Goal: Contribute content: Contribute content

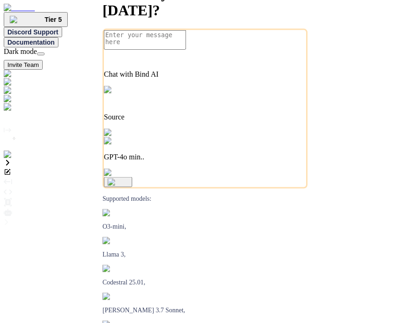
click at [17, 159] on img at bounding box center [19, 154] width 30 height 8
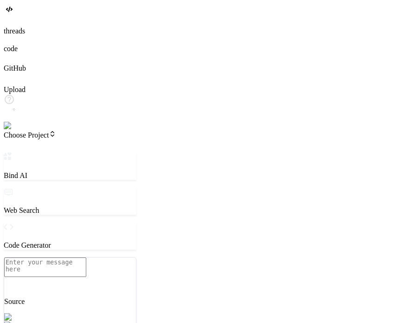
click at [12, 130] on img at bounding box center [17, 126] width 26 height 8
click at [56, 131] on span "Choose Project" at bounding box center [30, 135] width 52 height 8
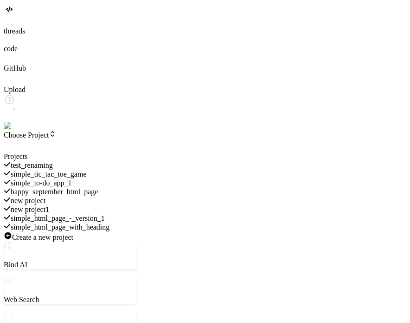
click at [48, 152] on div at bounding box center [70, 152] width 133 height 0
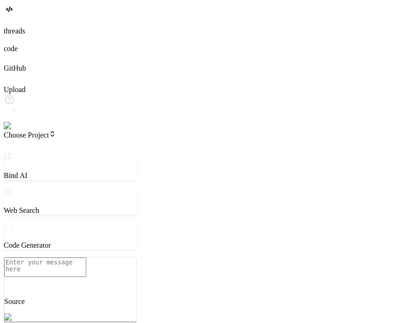
click at [20, 27] on div at bounding box center [205, 22] width 403 height 10
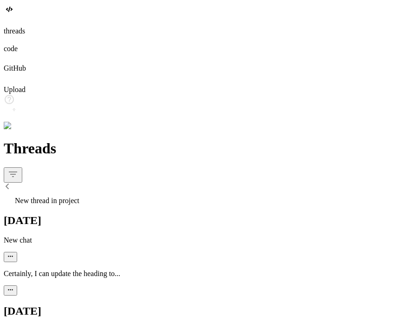
click at [94, 192] on div "New thread in project" at bounding box center [205, 198] width 403 height 13
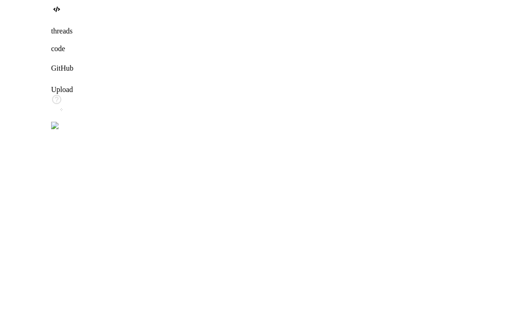
scroll to position [9, 0]
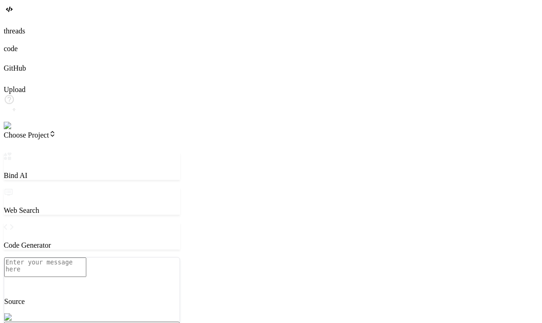
click at [86, 264] on textarea at bounding box center [45, 267] width 82 height 20
type textarea "x"
type textarea "h"
type textarea "x"
type textarea "hi"
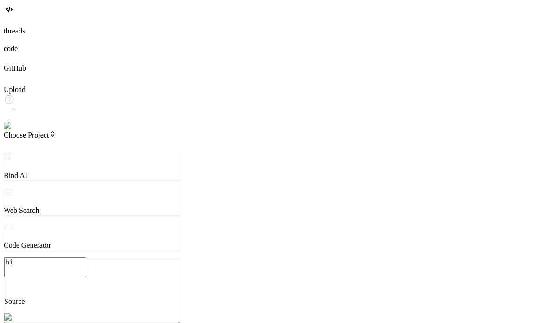
type textarea "x"
type textarea "hi"
type textarea "x"
type textarea "hi p"
type textarea "x"
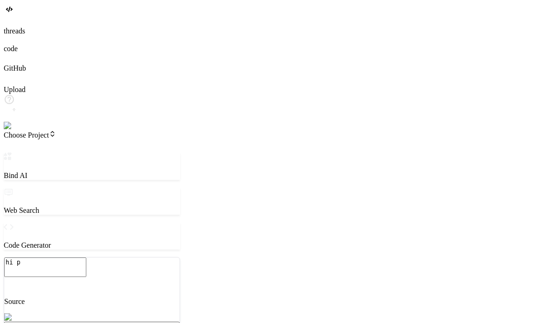
type textarea "hi pl"
type textarea "x"
type textarea "hi ple"
type textarea "x"
type textarea "hi plea"
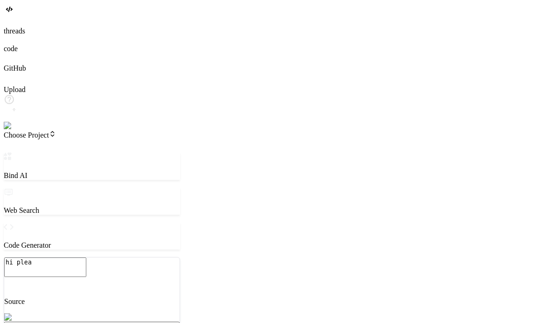
type textarea "x"
type textarea "hi pleas"
type textarea "x"
type textarea "hi please"
type textarea "x"
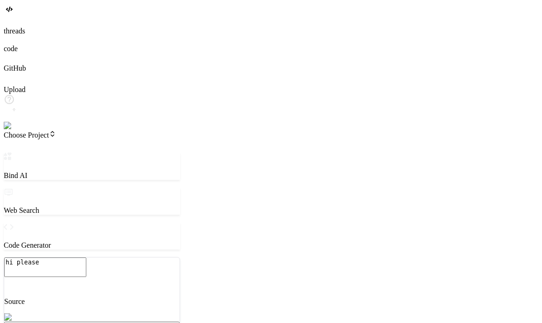
type textarea "hi please"
type textarea "x"
type textarea "hi please c"
type textarea "x"
type textarea "hi please cr"
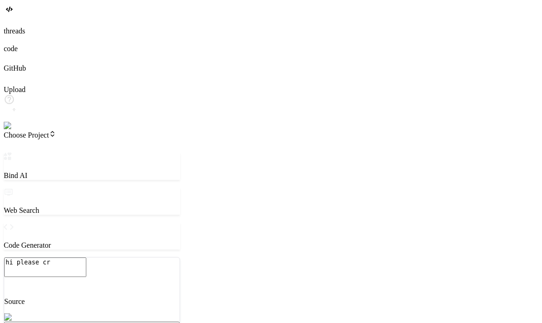
type textarea "x"
type textarea "hi please cre"
type textarea "x"
type textarea "hi please crea"
type textarea "x"
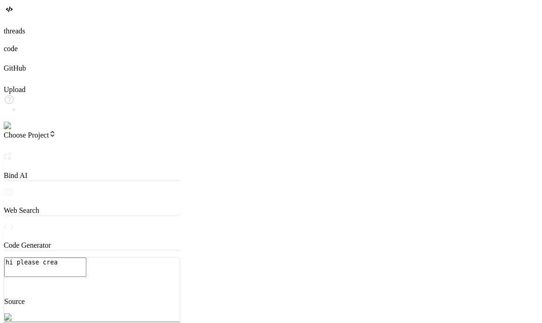
type textarea "hi please creat"
type textarea "x"
type textarea "hi please create"
type textarea "x"
type textarea "hi please create"
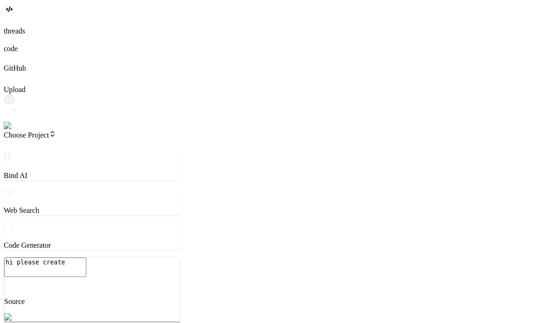
type textarea "x"
type textarea "hi please create a"
type textarea "x"
type textarea "hi please create a"
type textarea "x"
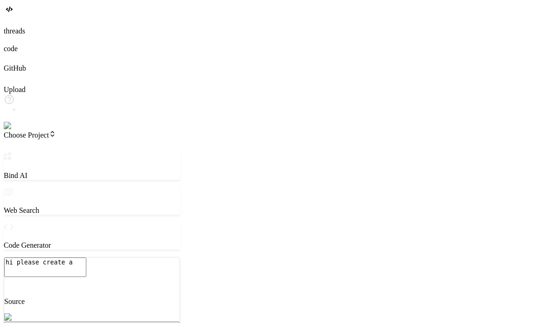
type textarea "hi please create a h"
type textarea "x"
type textarea "hi please create a hy"
type textarea "x"
type textarea "hi please create a h"
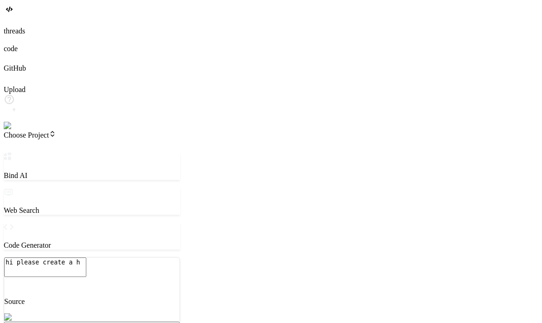
type textarea "x"
type textarea "hi please create a ht"
type textarea "x"
type textarea "hi please create a htm"
type textarea "x"
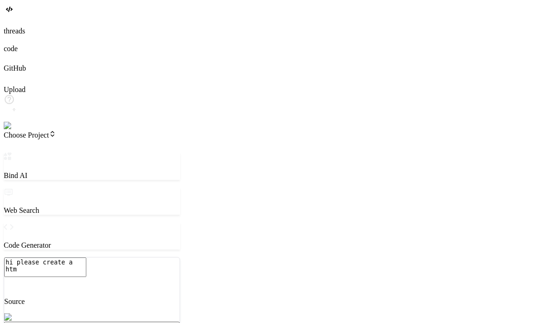
type textarea "hi please create a html"
type textarea "x"
type textarea "hi please create a html"
type textarea "x"
type textarea "hi please create a html p"
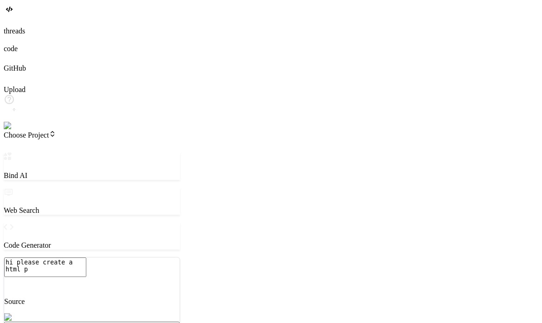
type textarea "x"
type textarea "hi please create a html pr"
type textarea "x"
type textarea "hi please create a html pro"
type textarea "x"
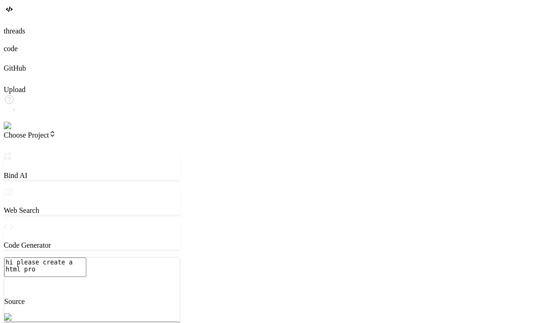
type textarea "hi please create a html pr"
type textarea "x"
type textarea "hi please create a html p"
type textarea "x"
type textarea "hi please create a html"
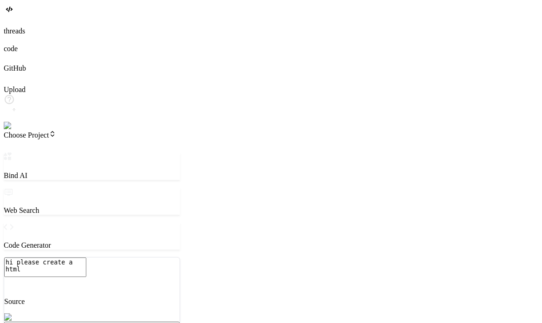
type textarea "x"
type textarea "hi please create a html p"
type textarea "x"
type textarea "hi please create a html pa"
type textarea "x"
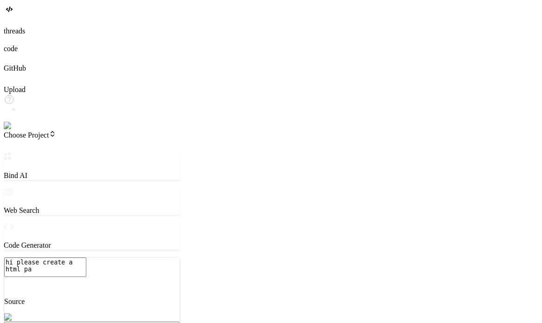
type textarea "hi please create a html pag"
type textarea "x"
type textarea "hi please create a html page"
type textarea "x"
type textarea "hi please create a html page"
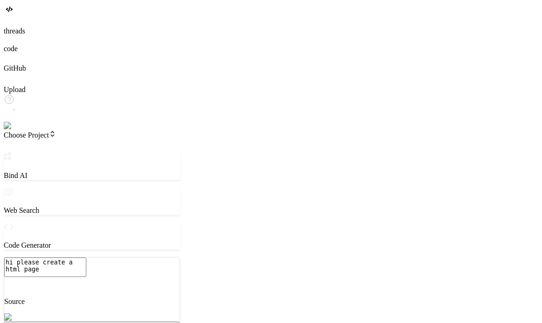
type textarea "x"
type textarea "hi please create a html page h"
type textarea "x"
type textarea "hi please create a html page"
type textarea "x"
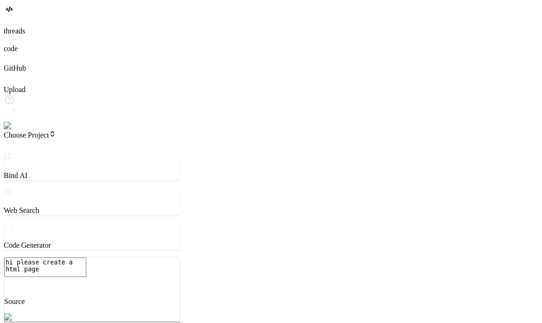
type textarea "hi please create a html page w"
type textarea "x"
type textarea "hi please create a html page wh"
type textarea "x"
type textarea "hi please create a html page whi"
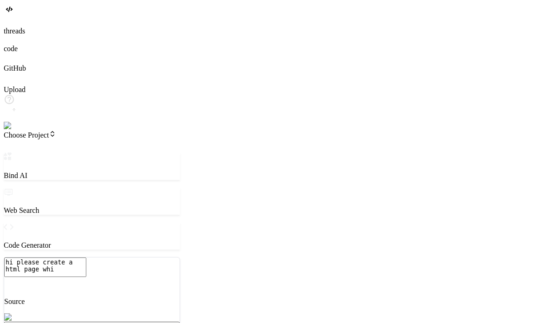
type textarea "x"
type textarea "hi please create a html page whic"
type textarea "x"
type textarea "hi please create a html page which"
type textarea "x"
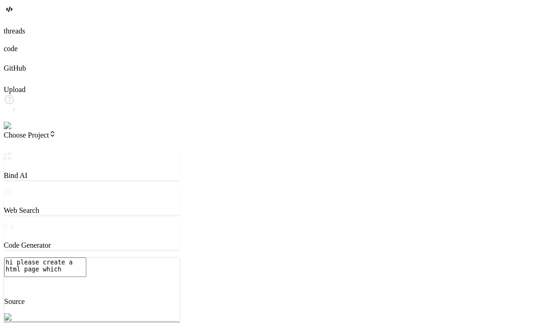
type textarea "hi please create a html page which"
type textarea "x"
type textarea "hi please create a html page which s"
type textarea "x"
type textarea "hi please create a html page which sa"
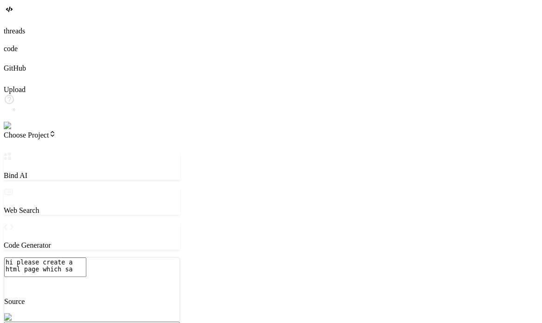
type textarea "x"
type textarea "hi please create a html page which say"
type textarea "x"
type textarea "hi please create a html page which say"
type textarea "x"
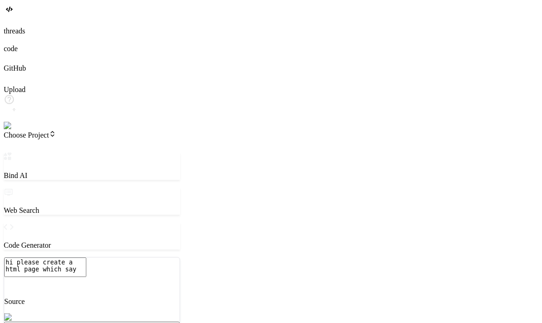
type textarea "hi please create a html page which say v"
type textarea "x"
type textarea "hi please create a html page which say ve"
type textarea "x"
type textarea "hi please create a html page which say ver"
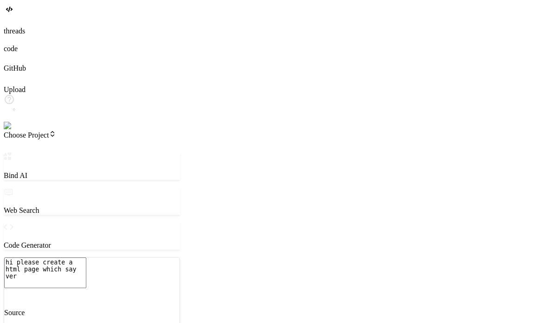
type textarea "x"
type textarea "hi please create a html page which say veri"
type textarea "x"
type textarea "hi please create a html page which say verio"
type textarea "x"
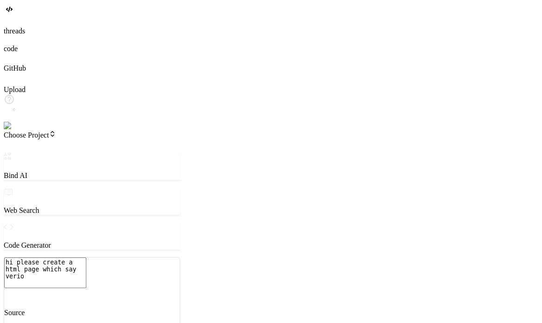
type textarea "hi please create a html page which say verios"
type textarea "x"
type textarea "hi please create a html page which say verio"
type textarea "x"
type textarea "hi please create a html page which say veri"
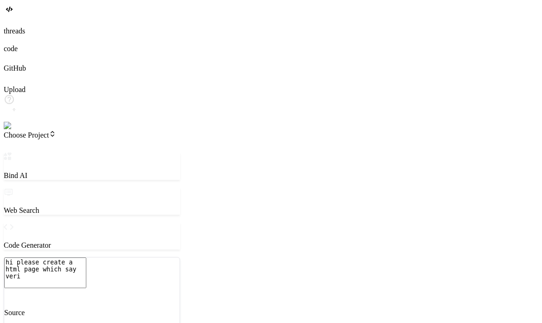
type textarea "x"
type textarea "hi please create a html page which say ver"
type textarea "x"
type textarea "hi please create a html page which say vers"
type textarea "x"
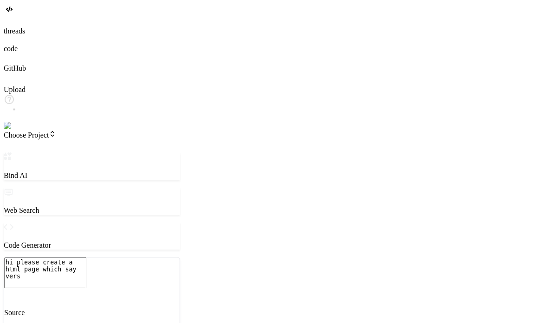
type textarea "hi please create a html page which say versi"
type textarea "x"
type textarea "hi please create a html page which say versio"
type textarea "x"
type textarea "hi please create a html page which say version"
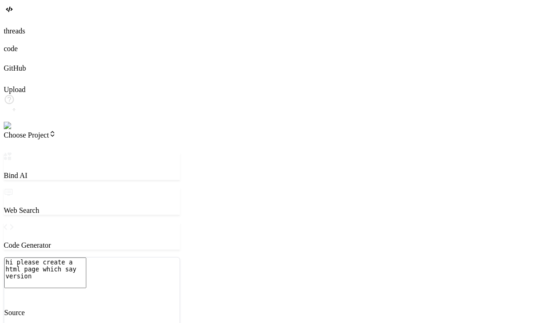
type textarea "x"
type textarea "hi please create a html page which say version"
type textarea "x"
type textarea "hi please create a html page which say version o"
type textarea "x"
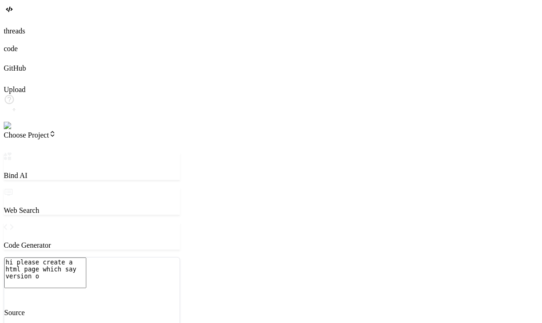
type textarea "hi please create a html page which say version on"
type textarea "x"
type textarea "hi please create a html page which say version one"
type textarea "x"
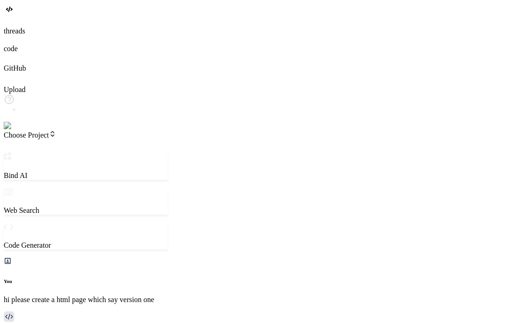
drag, startPoint x: 185, startPoint y: 67, endPoint x: 200, endPoint y: 67, distance: 14.9
click at [168, 152] on div "Bind AI Web Search Created with Pixso. Code Generator You hi please create a ht…" at bounding box center [86, 302] width 164 height 300
type textarea "x"
type textarea "</body> </html>"
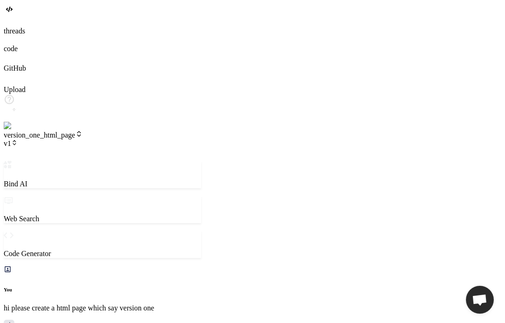
click at [18, 139] on span "v1" at bounding box center [11, 143] width 14 height 8
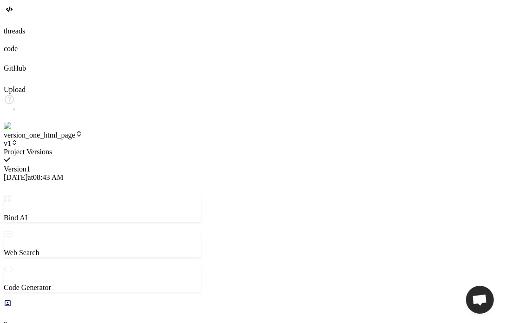
click at [133, 148] on div at bounding box center [102, 148] width 197 height 0
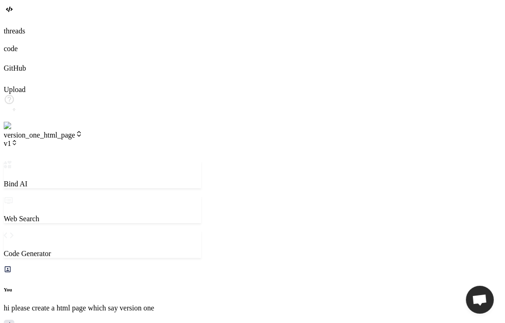
click at [135, 130] on header "version_one_html_page v1 Created with Pixso." at bounding box center [102, 145] width 197 height 31
drag, startPoint x: 142, startPoint y: 3, endPoint x: 134, endPoint y: 13, distance: 12.8
click at [134, 130] on header "version_one_html_page v1 Created with Pixso." at bounding box center [102, 145] width 197 height 31
click at [18, 139] on span "v1" at bounding box center [11, 143] width 14 height 8
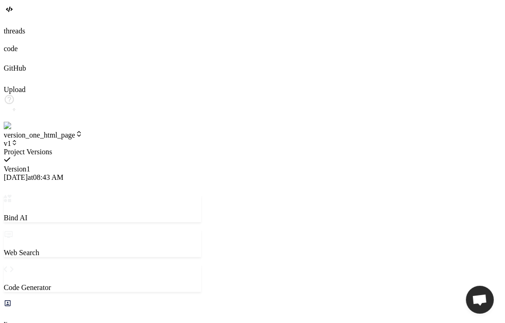
scroll to position [463, 0]
click at [98, 148] on div at bounding box center [102, 148] width 197 height 0
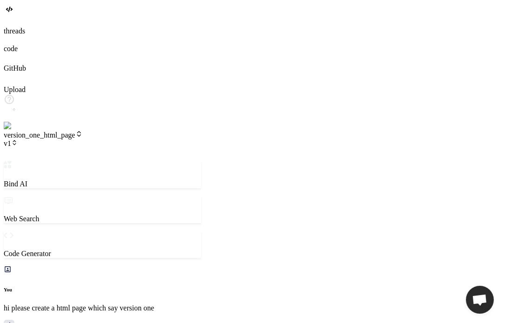
type textarea "x"
type textarea "n"
type textarea "x"
type textarea "no"
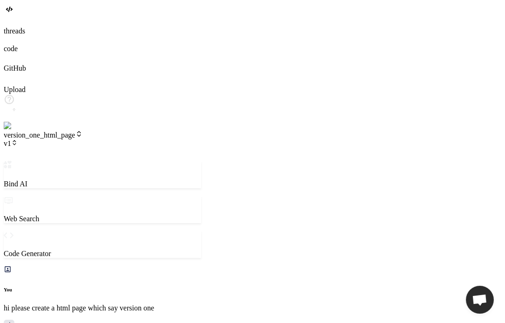
type textarea "x"
type textarea "now"
type textarea "x"
type textarea "now"
type textarea "x"
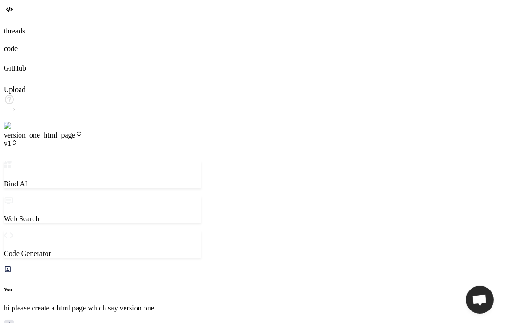
type textarea "now c"
type textarea "x"
type textarea "now ch"
type textarea "x"
type textarea "now cha"
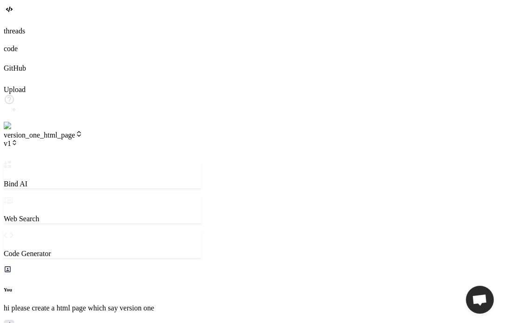
type textarea "x"
type textarea "now chan"
type textarea "x"
type textarea "now [PERSON_NAME]"
type textarea "x"
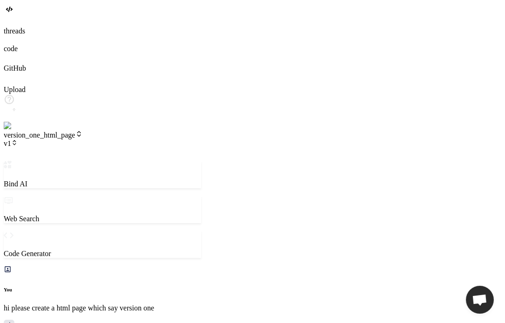
type textarea "now change"
type textarea "x"
type textarea "now change"
type textarea "x"
type textarea "now change t"
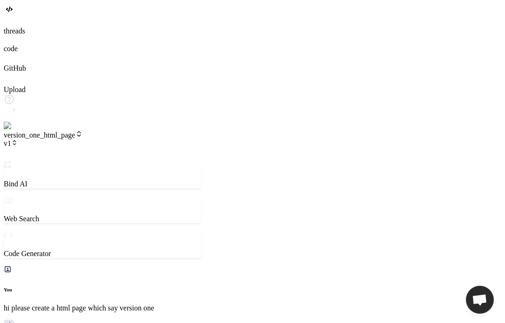
type textarea "x"
type textarea "now change th"
type textarea "x"
type textarea "now change tha"
type textarea "x"
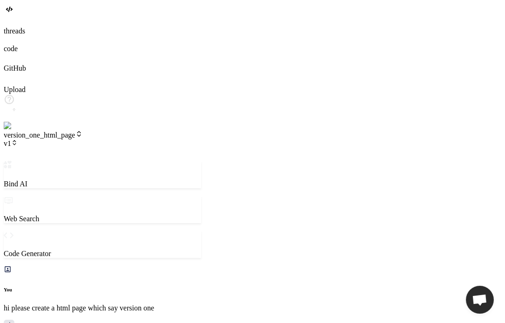
type textarea "now change that"
type textarea "x"
type textarea "now change that"
type textarea "x"
type textarea "now change that h"
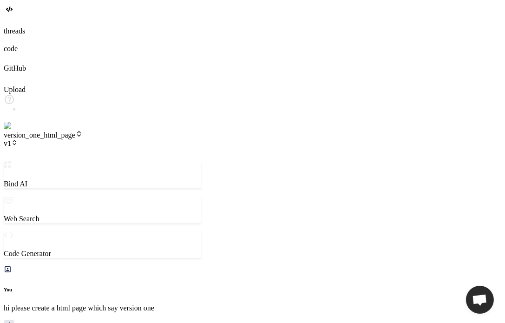
type textarea "x"
type textarea "now change that he"
type textarea "x"
type textarea "now change that hea"
type textarea "x"
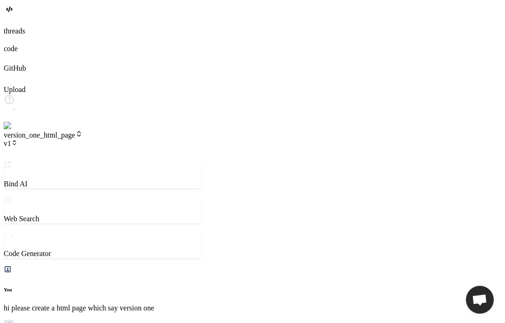
type textarea "now change that head"
type textarea "x"
type textarea "now change that headi"
type textarea "x"
type textarea "now change that headin"
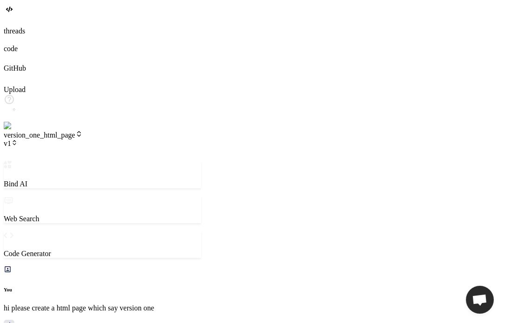
type textarea "x"
type textarea "now change that heading"
type textarea "x"
type textarea "now change that heading"
type textarea "x"
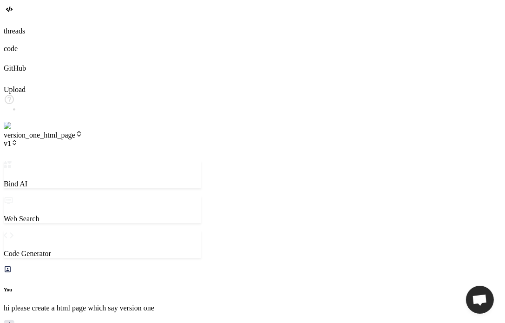
type textarea "now change that heading t"
type textarea "x"
type textarea "now change that heading ti"
type textarea "x"
type textarea "now change that heading ti"
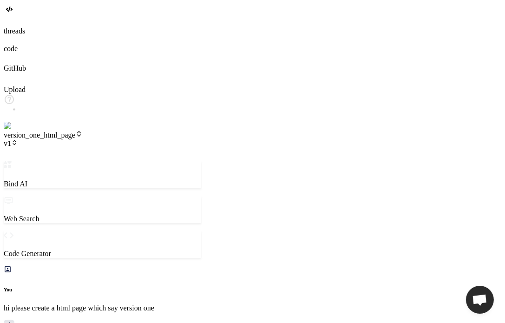
type textarea "x"
type textarea "now change that heading ti v"
type textarea "x"
type textarea "now change that heading ti vw"
type textarea "x"
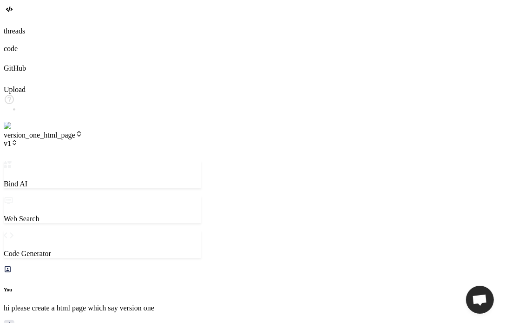
type textarea "now change that heading ti v"
type textarea "x"
type textarea "now change that heading ti"
type textarea "x"
type textarea "now change that heading ti"
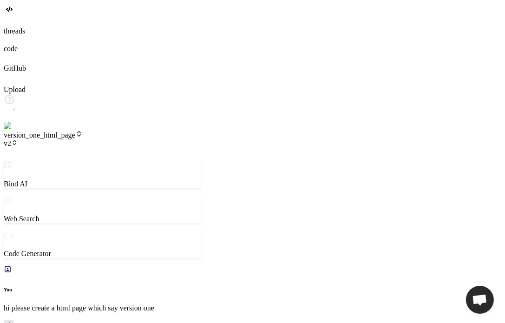
scroll to position [228, 0]
click at [18, 139] on span "v2" at bounding box center [11, 143] width 14 height 8
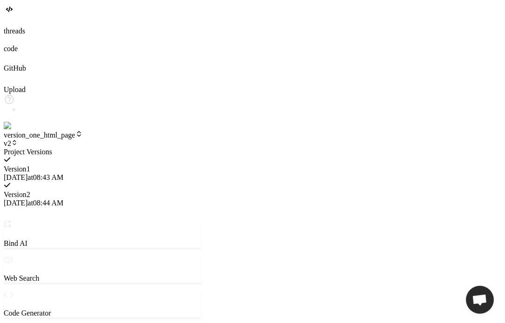
click at [134, 148] on div at bounding box center [102, 148] width 197 height 0
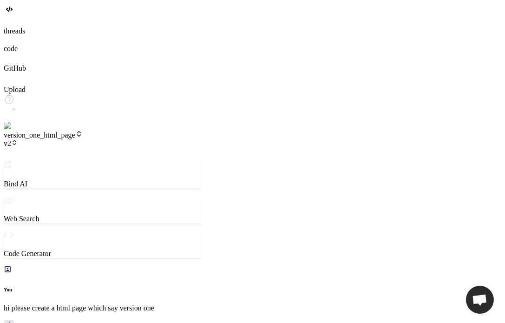
click at [18, 139] on icon at bounding box center [14, 142] width 7 height 7
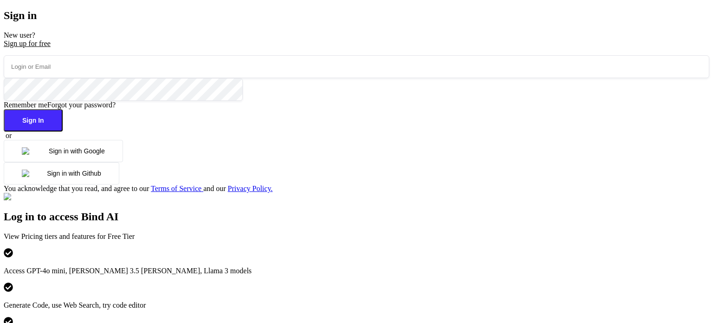
click at [223, 78] on input "email" at bounding box center [357, 66] width 706 height 23
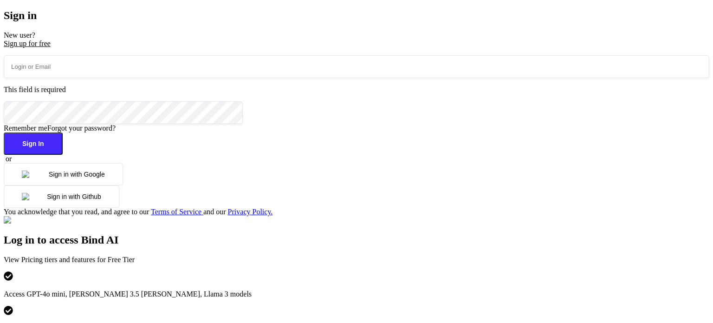
click at [123, 185] on button "Sign in with Google" at bounding box center [63, 174] width 119 height 22
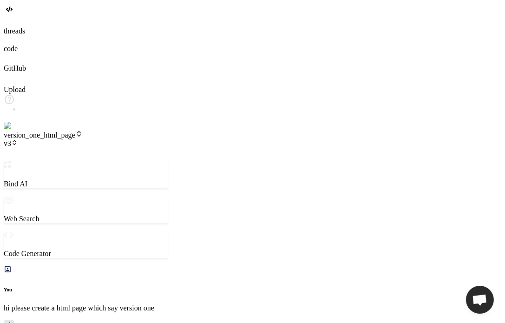
scroll to position [80, 0]
click at [18, 139] on span "v3" at bounding box center [11, 143] width 14 height 8
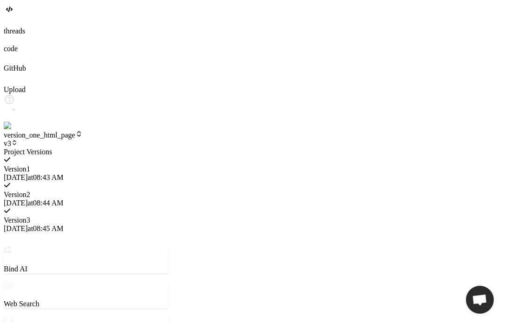
scroll to position [338, 0]
click at [30, 165] on span "Version 1" at bounding box center [17, 169] width 26 height 8
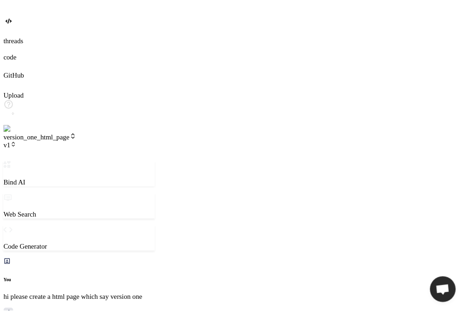
scroll to position [740, 0]
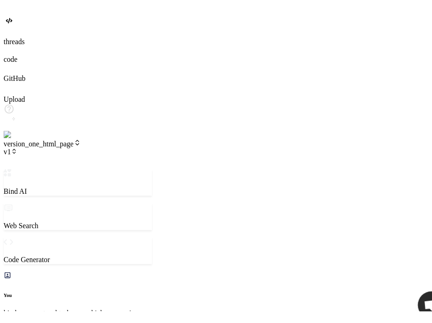
scroll to position [479, 0]
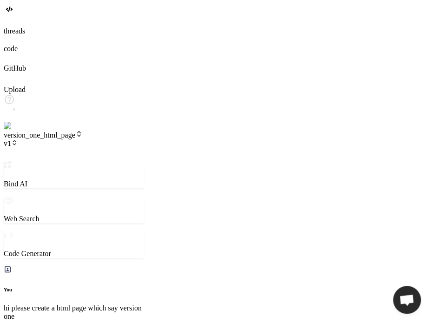
click at [18, 139] on span "v1" at bounding box center [11, 143] width 14 height 8
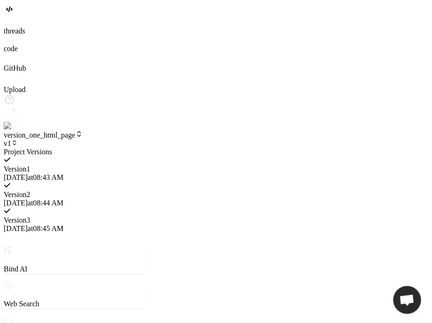
click at [133, 148] on div at bounding box center [74, 148] width 140 height 0
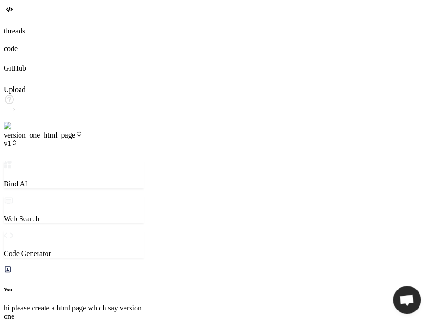
type textarea "x"
type textarea "n"
type textarea "x"
type textarea "no"
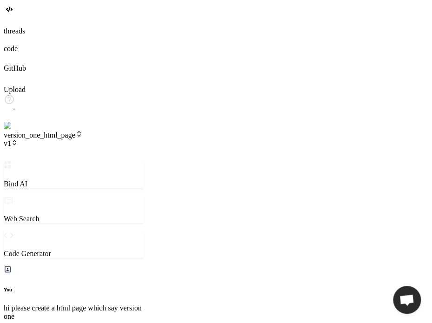
type textarea "x"
type textarea "now"
type textarea "x"
type textarea "now"
type textarea "x"
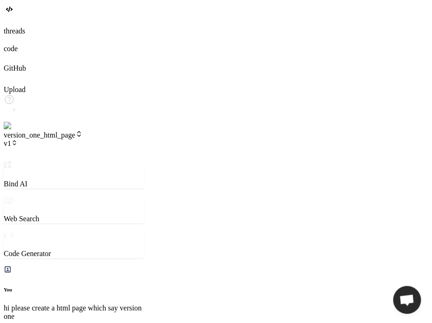
type textarea "now c"
type textarea "x"
type textarea "now cha"
type textarea "x"
type textarea "now chan"
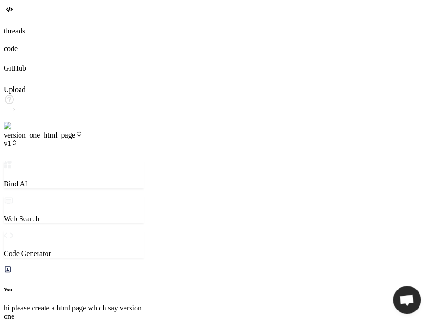
type textarea "x"
type textarea "now [PERSON_NAME]"
type textarea "x"
type textarea "now change"
type textarea "x"
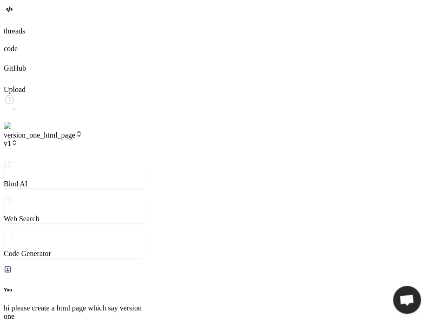
type textarea "now change"
type textarea "x"
type textarea "now change h"
type textarea "x"
type textarea "now change he"
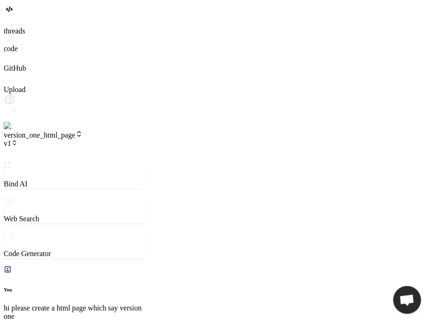
type textarea "x"
type textarea "now change hea"
type textarea "x"
type textarea "now change head"
type textarea "x"
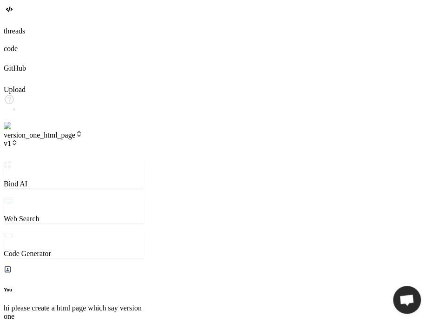
type textarea "now change headi"
type textarea "x"
type textarea "now change headin"
type textarea "x"
type textarea "now change heading"
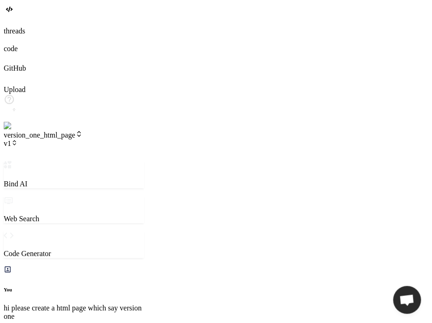
type textarea "x"
type textarea "now change heading"
type textarea "x"
type textarea "now change heading t"
type textarea "x"
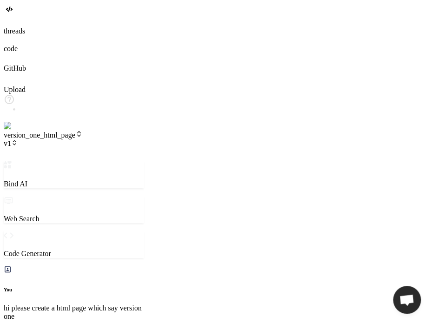
type textarea "now change heading to"
type textarea "x"
type textarea "now change heading to"
type textarea "x"
type textarea "now change heading to s"
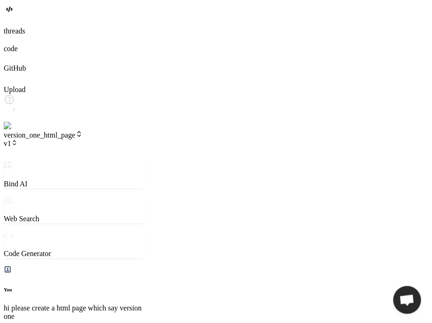
type textarea "x"
type textarea "now change heading to su"
type textarea "x"
type textarea "now change heading to sub"
type textarea "x"
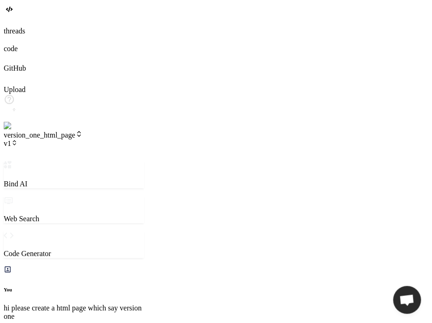
type textarea "now change heading to subv"
type textarea "x"
type textarea "now change heading to subve"
type textarea "x"
type textarea "now change heading to subver"
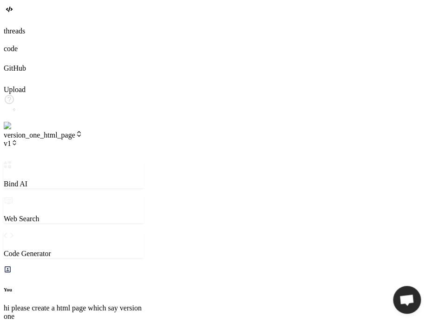
type textarea "x"
type textarea "now change heading to subvers"
type textarea "x"
type textarea "now change heading to subversio"
type textarea "x"
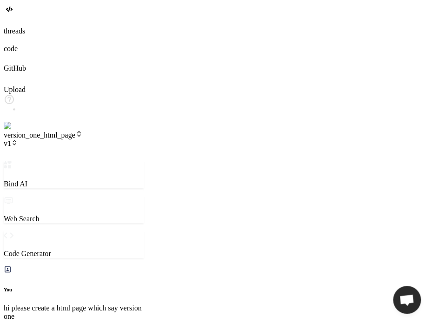
type textarea "now change heading to subversion"
type textarea "x"
type textarea "now change heading to subversion"
type textarea "x"
type textarea "now change heading to subversion 1"
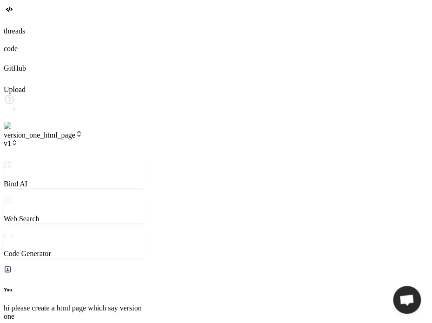
type textarea "x"
type textarea "now change heading to subversion 1"
type textarea "x"
type textarea "now change heading to subversion 1 o"
type textarea "x"
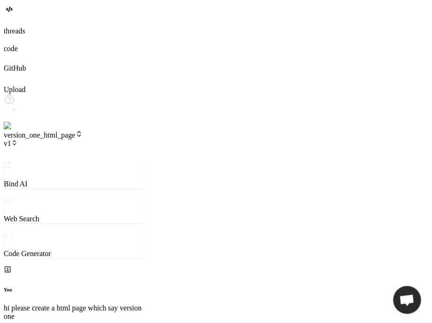
type textarea "now change heading to subversion 1 od"
type textarea "x"
type textarea "now change heading to subversion 1 od"
type textarea "x"
type textarea "now change heading to subversion 1 od"
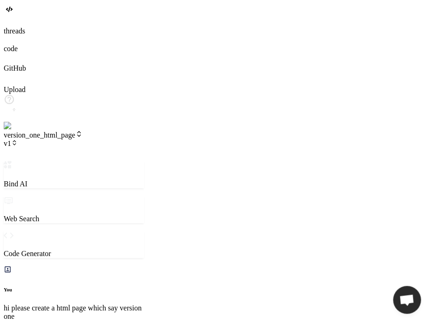
type textarea "x"
type textarea "now change heading to subversion 1 o"
type textarea "x"
type textarea "now change heading to subversion 1 of"
type textarea "x"
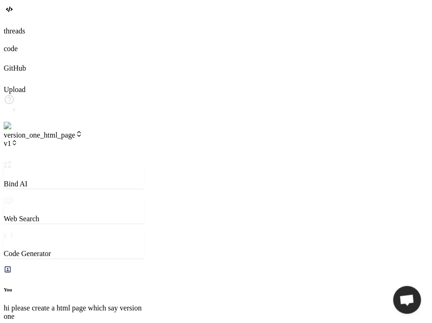
type textarea "now change heading to subversion 1 of"
type textarea "x"
type textarea "now change heading to subversion 1 of v"
type textarea "x"
type textarea "now change heading to subversion 1 of ve"
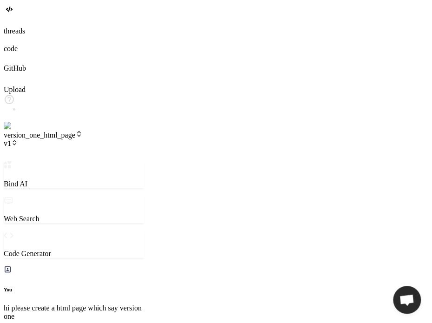
type textarea "x"
type textarea "now change heading to subversion 1 of ver"
type textarea "x"
type textarea "now change heading to subversion 1 of vers"
type textarea "x"
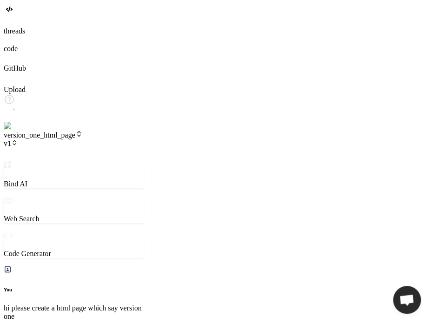
type textarea "now change heading to subversion 1 of versi"
type textarea "x"
type textarea "now change heading to subversion 1 of versio"
type textarea "x"
type textarea "now change heading to subversion 1 of version"
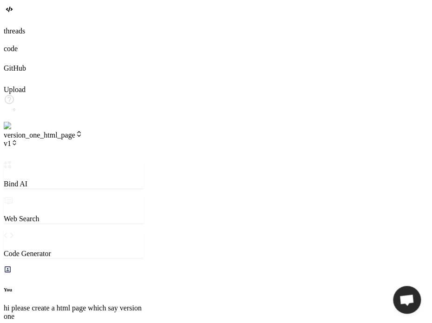
type textarea "x"
type textarea "now change heading to subversion 1 of version"
type textarea "x"
type textarea "now change heading to subversion 1 of version 1"
type textarea "x"
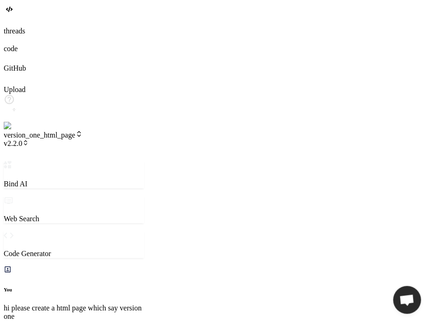
scroll to position [745, 0]
click at [29, 139] on span "v2.2.0" at bounding box center [16, 143] width 25 height 8
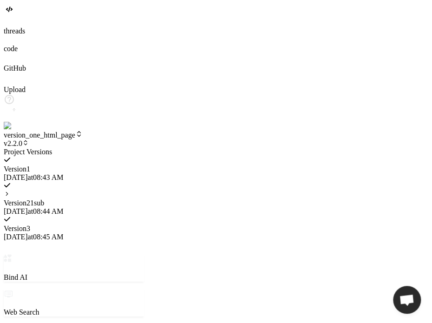
click at [10, 190] on icon at bounding box center [7, 193] width 7 height 7
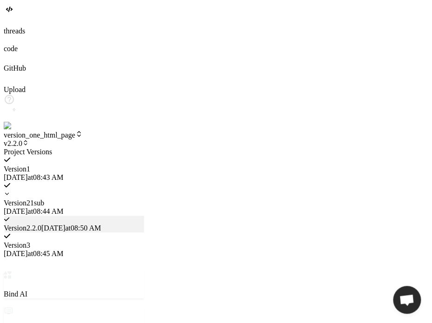
click at [10, 190] on icon at bounding box center [7, 193] width 7 height 7
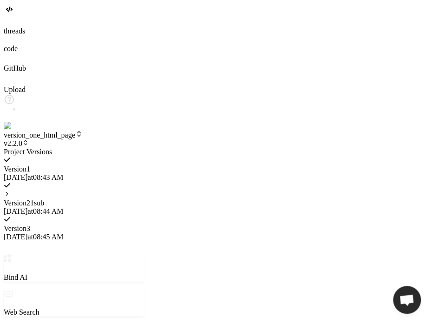
click at [144, 148] on div at bounding box center [74, 148] width 140 height 0
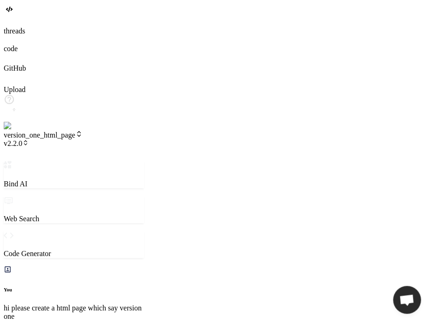
type textarea "x"
type textarea "n"
type textarea "x"
type textarea "no"
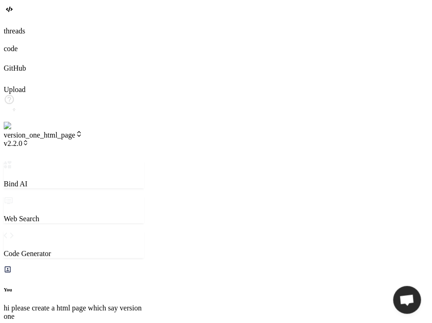
type textarea "x"
type textarea "now"
type textarea "x"
type textarea "now"
type textarea "x"
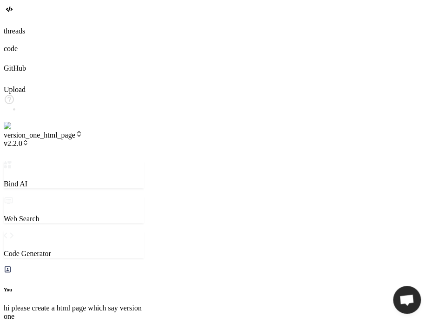
type textarea "now c"
type textarea "x"
type textarea "now ch"
type textarea "x"
type textarea "now chh"
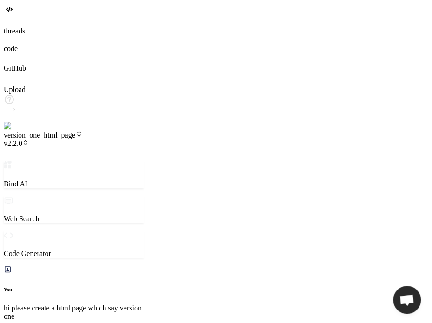
type textarea "x"
type textarea "now chha"
type textarea "x"
type textarea "now chhan"
type textarea "x"
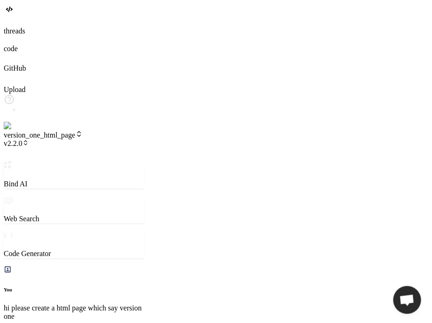
type textarea "now chhang"
type textarea "x"
type textarea "now chhange"
type textarea "x"
type textarea "now chhange"
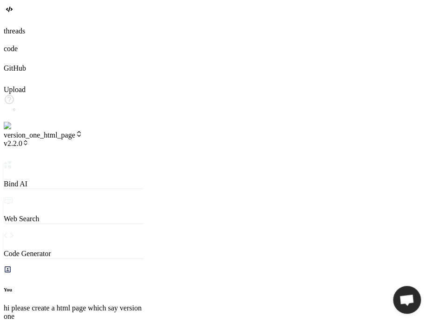
type textarea "x"
type textarea "now chhange i"
type textarea "x"
type textarea "now chhange it"
type textarea "x"
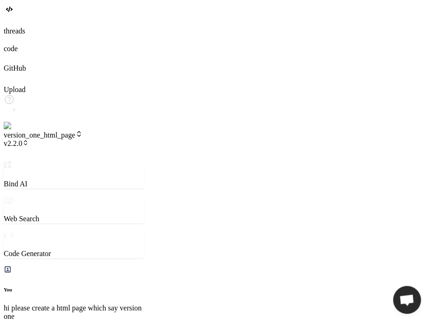
type textarea "now chhange it"
type textarea "x"
type textarea "now chhange it t"
type textarea "x"
type textarea "now chhange it to"
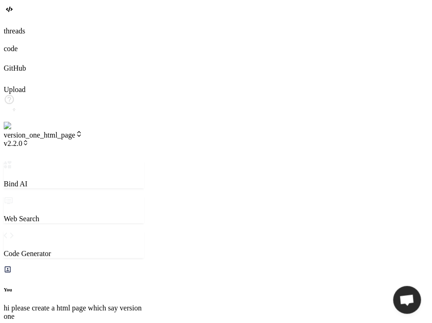
type textarea "x"
type textarea "now chhange it to"
type textarea "x"
type textarea "now chhange it to v"
type textarea "x"
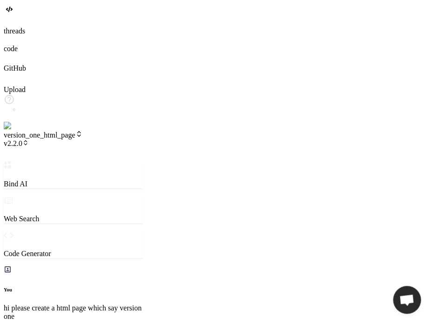
type textarea "now chhange it to"
type textarea "x"
type textarea "now chhange it to s"
type textarea "x"
type textarea "now chhange it to su"
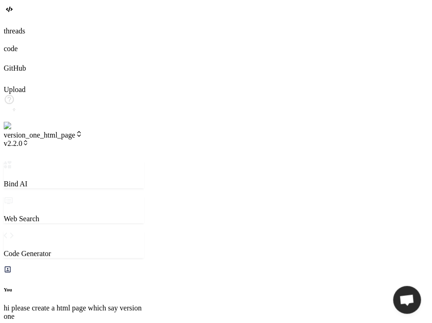
type textarea "x"
type textarea "now chhange it to sub"
type textarea "x"
type textarea "now chhange it to sub"
type textarea "x"
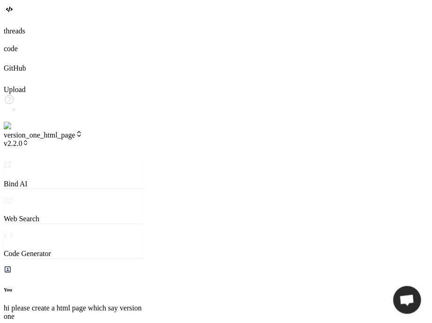
type textarea "now chhange it to sub v"
type textarea "x"
type textarea "now chhange it to sub ve"
type textarea "x"
type textarea "now chhange it to sub ver"
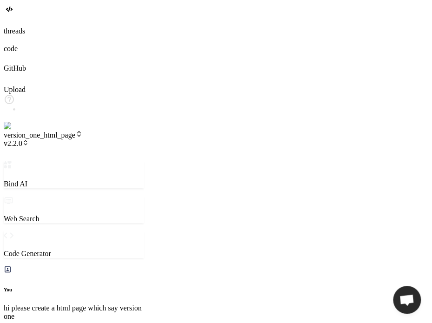
type textarea "x"
type textarea "now chhange it to sub vers"
type textarea "x"
type textarea "now chhange it to sub versi"
type textarea "x"
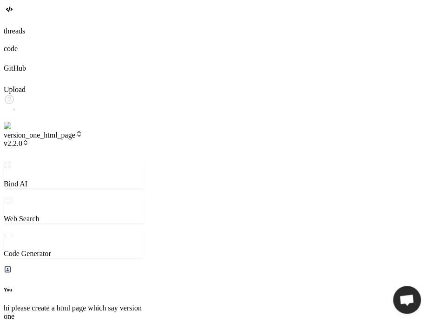
type textarea "now chhange it to sub versio"
type textarea "x"
type textarea "now chhange it to sub version"
type textarea "x"
type textarea "now chhange it to sub version"
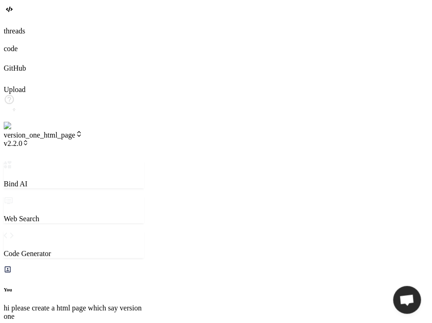
type textarea "x"
type textarea "now chhange it to sub version o"
type textarea "x"
type textarea "now chhange it to sub version of"
type textarea "x"
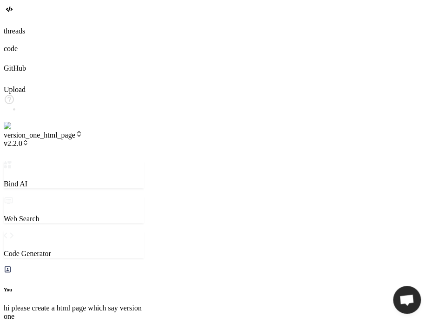
type textarea "now chhange it to sub version of"
type textarea "x"
type textarea "now chhange it to sub version of v"
type textarea "x"
type textarea "now chhange it to sub version of ve"
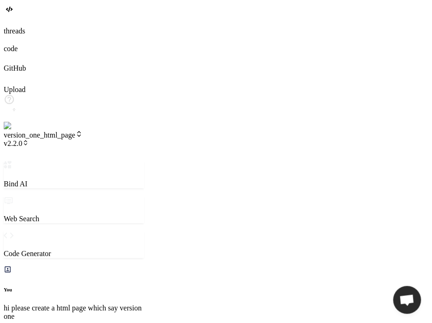
type textarea "x"
type textarea "now chhange it to sub version of ver"
type textarea "x"
type textarea "now chhange it to sub version of vers"
type textarea "x"
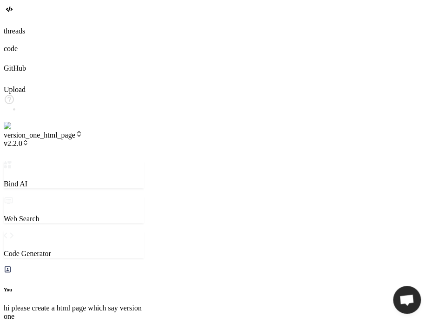
type textarea "now chhange it to sub version of versi"
type textarea "x"
type textarea "now chhange it to sub version of versio"
type textarea "x"
type textarea "now chhange it to sub version of version"
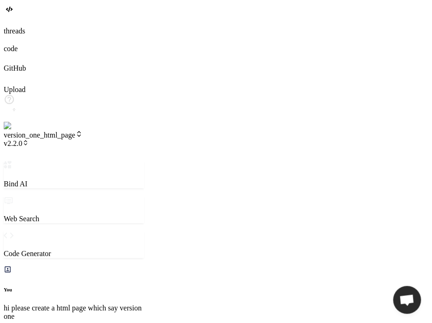
type textarea "x"
type textarea "now chhange it to sub version of version"
type textarea "x"
type textarea "now chhange it to sub version of version 2"
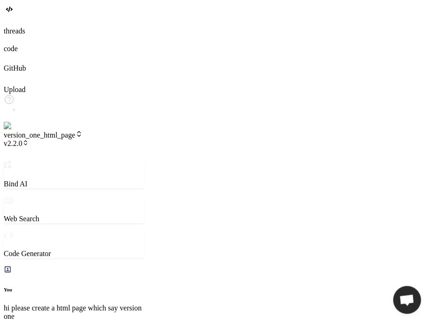
type textarea "x"
type textarea "now chhange it to sub version 1of version 2"
type textarea "x"
type textarea "now chhange it to sub version 1 of version 2"
type textarea "x"
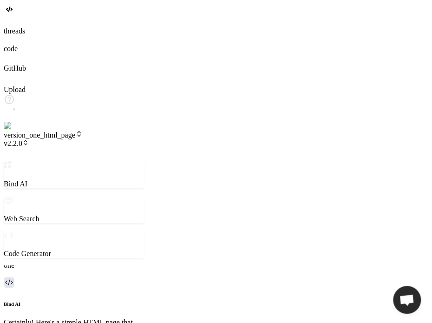
scroll to position [959, 0]
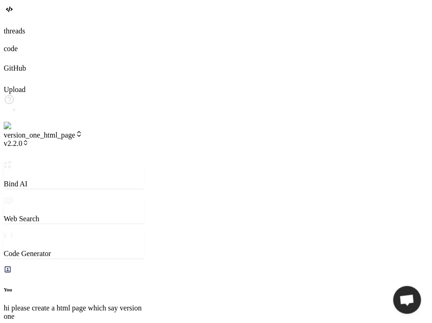
type textarea "x"
type textarea "h1> </body> </html>"
type textarea "x"
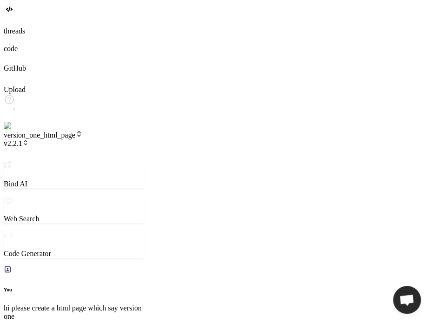
click at [29, 139] on icon at bounding box center [25, 142] width 7 height 7
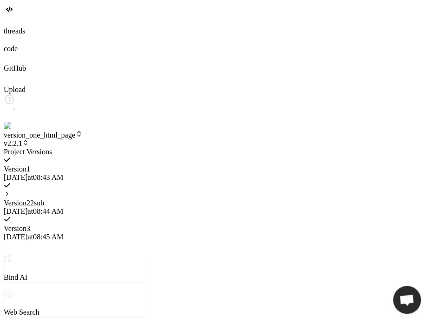
click at [10, 190] on icon at bounding box center [7, 193] width 7 height 7
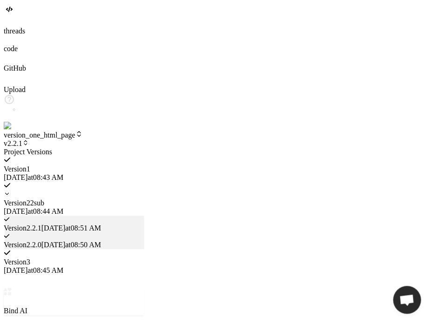
click at [10, 190] on icon at bounding box center [7, 193] width 7 height 7
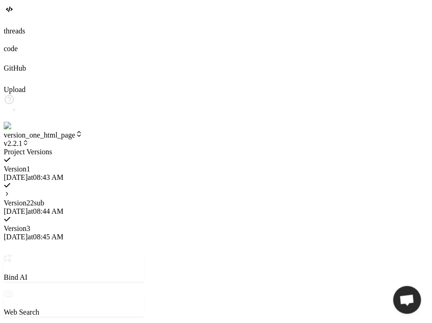
click at [10, 190] on icon at bounding box center [7, 193] width 7 height 7
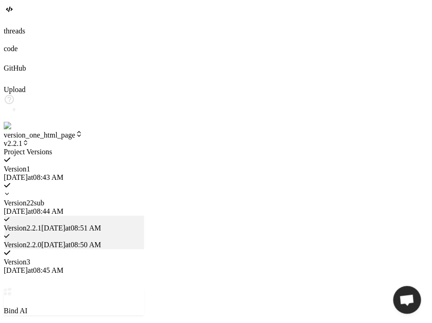
click at [144, 190] on div at bounding box center [74, 194] width 140 height 8
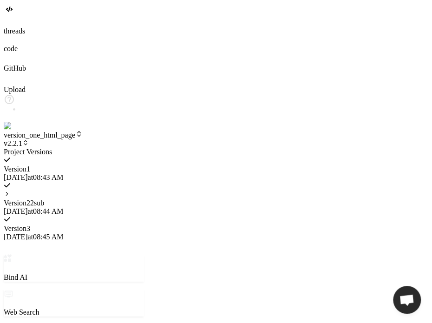
click at [144, 182] on div "Version 2 2 sub [DATE] 08:44 AM" at bounding box center [74, 199] width 140 height 34
type textarea "</html>"
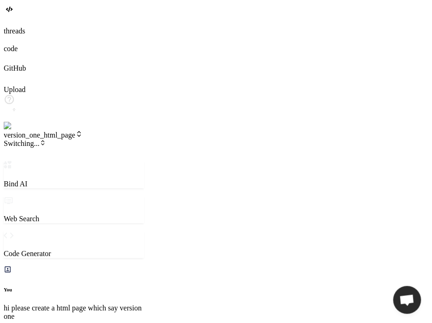
type textarea "x"
type textarea "<h1>Subversion 1 of Version 2</h1> </body> </html>"
click at [18, 139] on span "v2" at bounding box center [11, 143] width 14 height 8
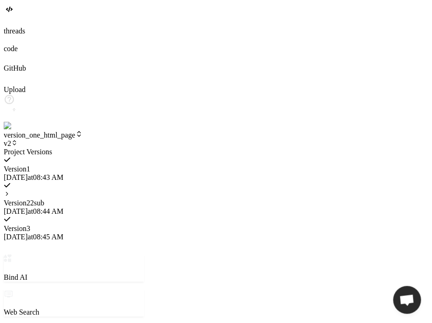
click at [108, 148] on div at bounding box center [74, 148] width 140 height 0
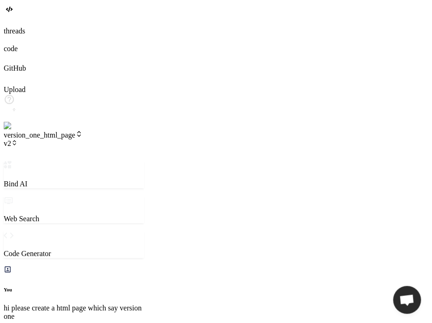
click at [72, 130] on header "version_one_html_page v2 Created with Pixso." at bounding box center [74, 145] width 140 height 31
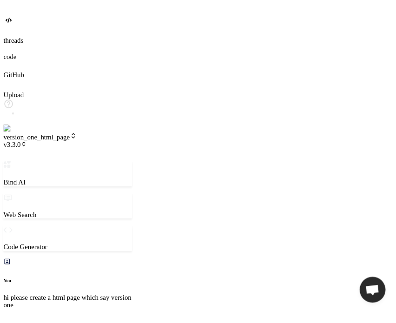
scroll to position [2130, 0]
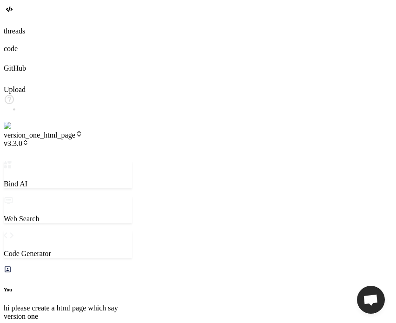
click at [29, 139] on span "v3.3.0" at bounding box center [16, 143] width 25 height 8
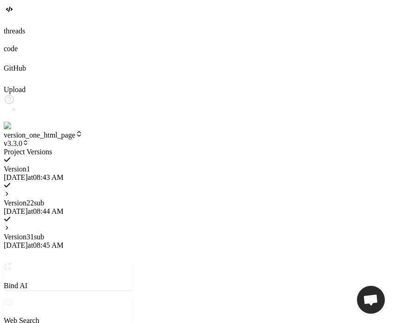
click at [132, 215] on div "Version 3 1 sub [DATE] 08:45 AM" at bounding box center [68, 232] width 128 height 34
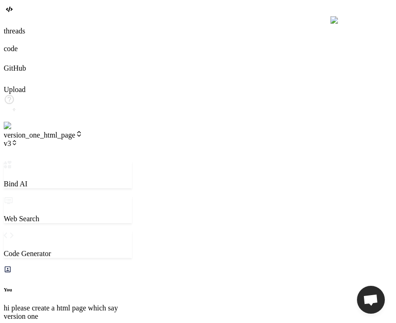
scroll to position [2184, 0]
click at [16, 140] on icon at bounding box center [14, 140] width 3 height 1
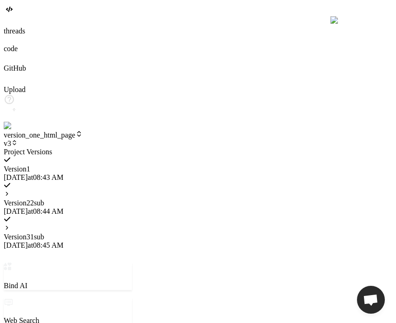
click at [10, 224] on icon at bounding box center [7, 227] width 7 height 7
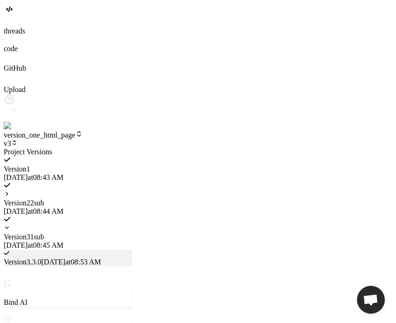
scroll to position [2532, 0]
click at [119, 148] on div at bounding box center [68, 148] width 128 height 0
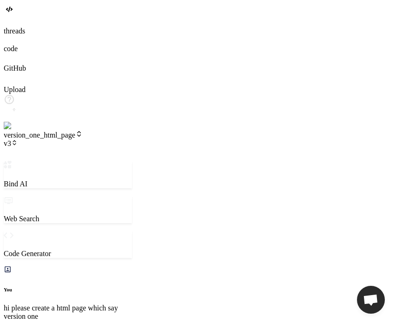
click at [18, 139] on span "v3" at bounding box center [11, 143] width 14 height 8
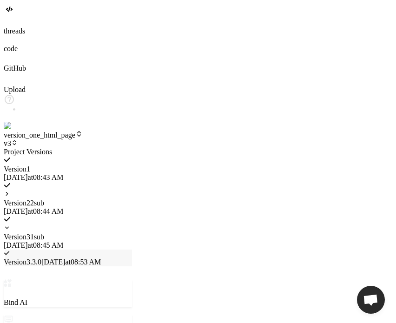
click at [10, 190] on icon at bounding box center [7, 193] width 7 height 7
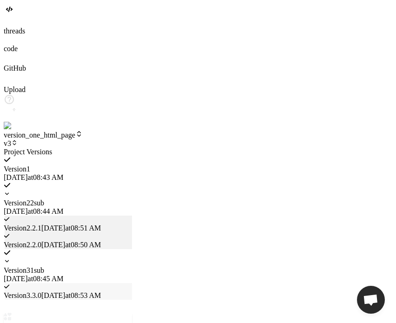
click at [101, 241] on span "[DATE] 08:50 AM" at bounding box center [70, 245] width 59 height 8
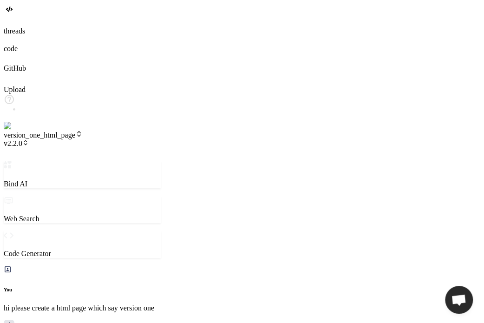
scroll to position [2933, 0]
click at [95, 130] on header "version_one_html_page v2.2.0 Created with Pixso." at bounding box center [82, 145] width 157 height 31
click at [83, 131] on span "version_one_html_page" at bounding box center [43, 135] width 79 height 8
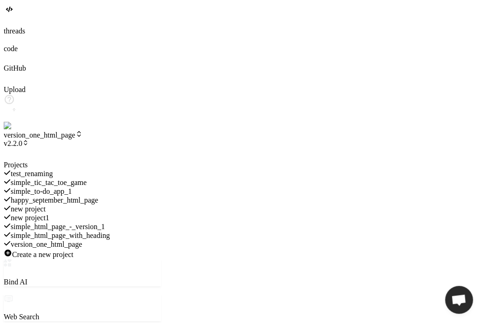
click at [110, 231] on span "simple_html_page_with_heading" at bounding box center [60, 235] width 99 height 8
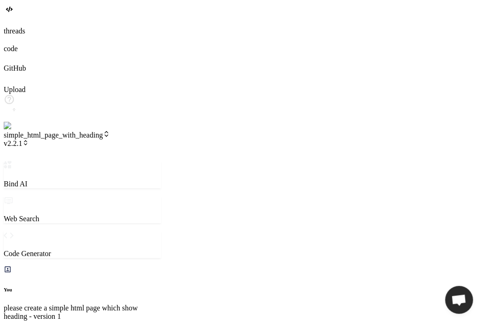
scroll to position [3022, 0]
drag, startPoint x: 186, startPoint y: 110, endPoint x: 227, endPoint y: 103, distance: 40.9
click at [161, 161] on div "Bind AI Web Search Created with Pixso. Code Generator You please create a simpl…" at bounding box center [82, 311] width 157 height 300
click at [29, 139] on span "v2.2.1" at bounding box center [16, 143] width 25 height 8
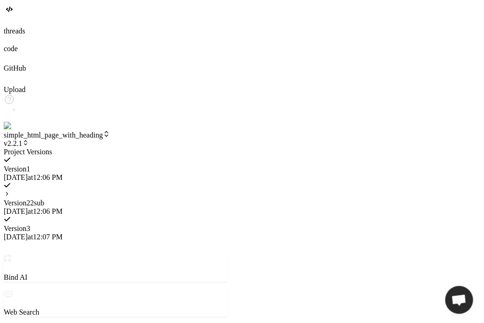
click at [176, 190] on div at bounding box center [115, 194] width 223 height 8
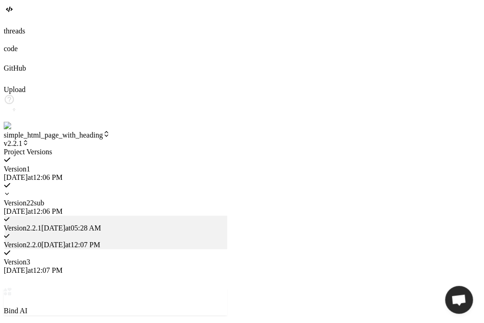
scroll to position [3370, 0]
click at [134, 148] on div at bounding box center [115, 148] width 223 height 0
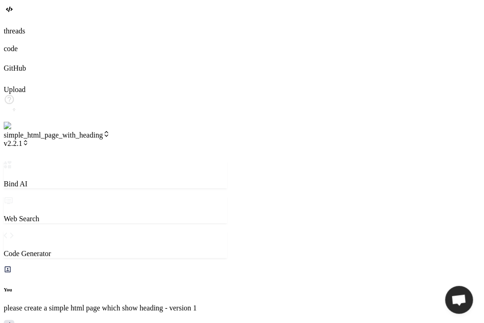
click at [110, 131] on span "simple_html_page_with_heading" at bounding box center [57, 135] width 106 height 8
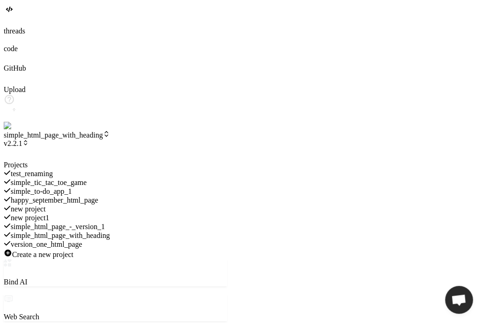
click at [124, 240] on div "version_one_html_page" at bounding box center [115, 244] width 223 height 9
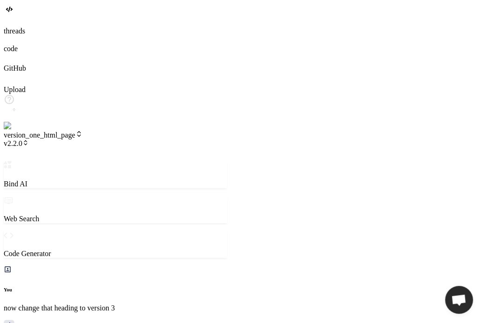
scroll to position [3459, 0]
click at [29, 139] on span "v2.2.0" at bounding box center [16, 143] width 25 height 8
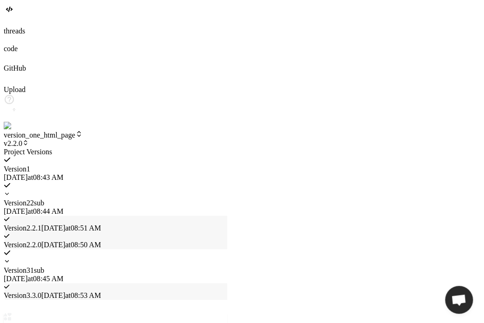
scroll to position [3807, 0]
click at [106, 148] on div at bounding box center [115, 148] width 223 height 0
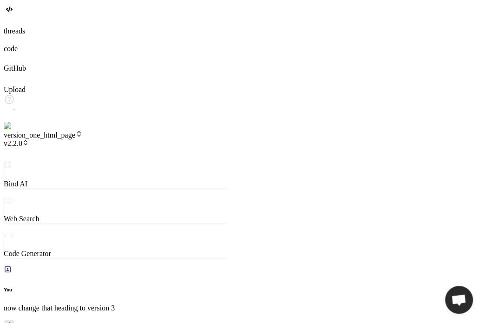
click at [83, 131] on span "version_one_html_page" at bounding box center [43, 135] width 79 height 8
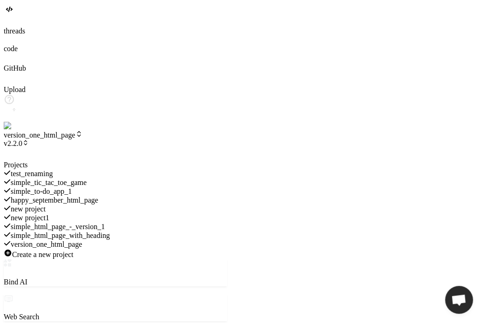
click at [110, 231] on span "simple_html_page_with_heading" at bounding box center [60, 235] width 99 height 8
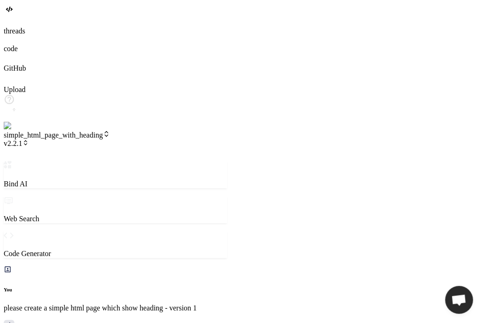
scroll to position [3958, 0]
click at [110, 131] on span "simple_html_page_with_heading" at bounding box center [57, 135] width 106 height 8
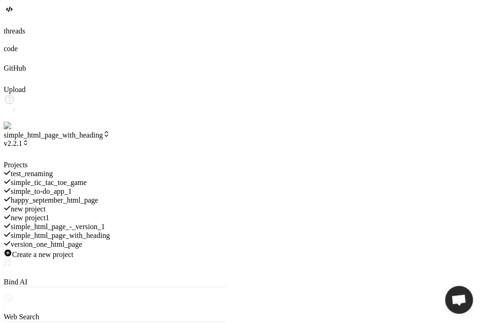
click at [82, 240] on span "version_one_html_page" at bounding box center [47, 244] width 72 height 8
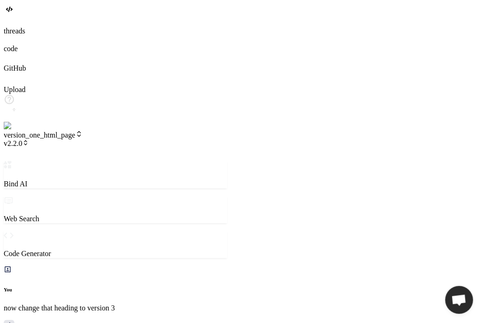
scroll to position [4199, 0]
click at [29, 139] on span "v2.2.0" at bounding box center [16, 143] width 25 height 8
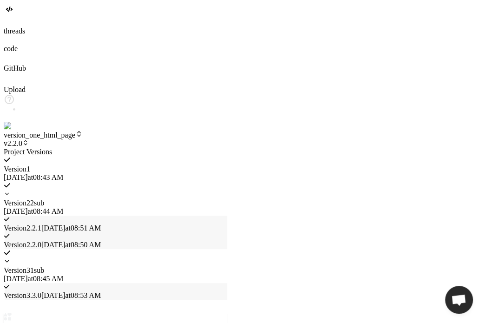
click at [108, 148] on div at bounding box center [115, 148] width 223 height 0
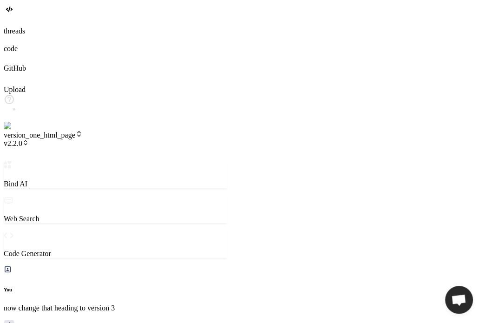
scroll to position [4556, 0]
